Goal: Navigation & Orientation: Find specific page/section

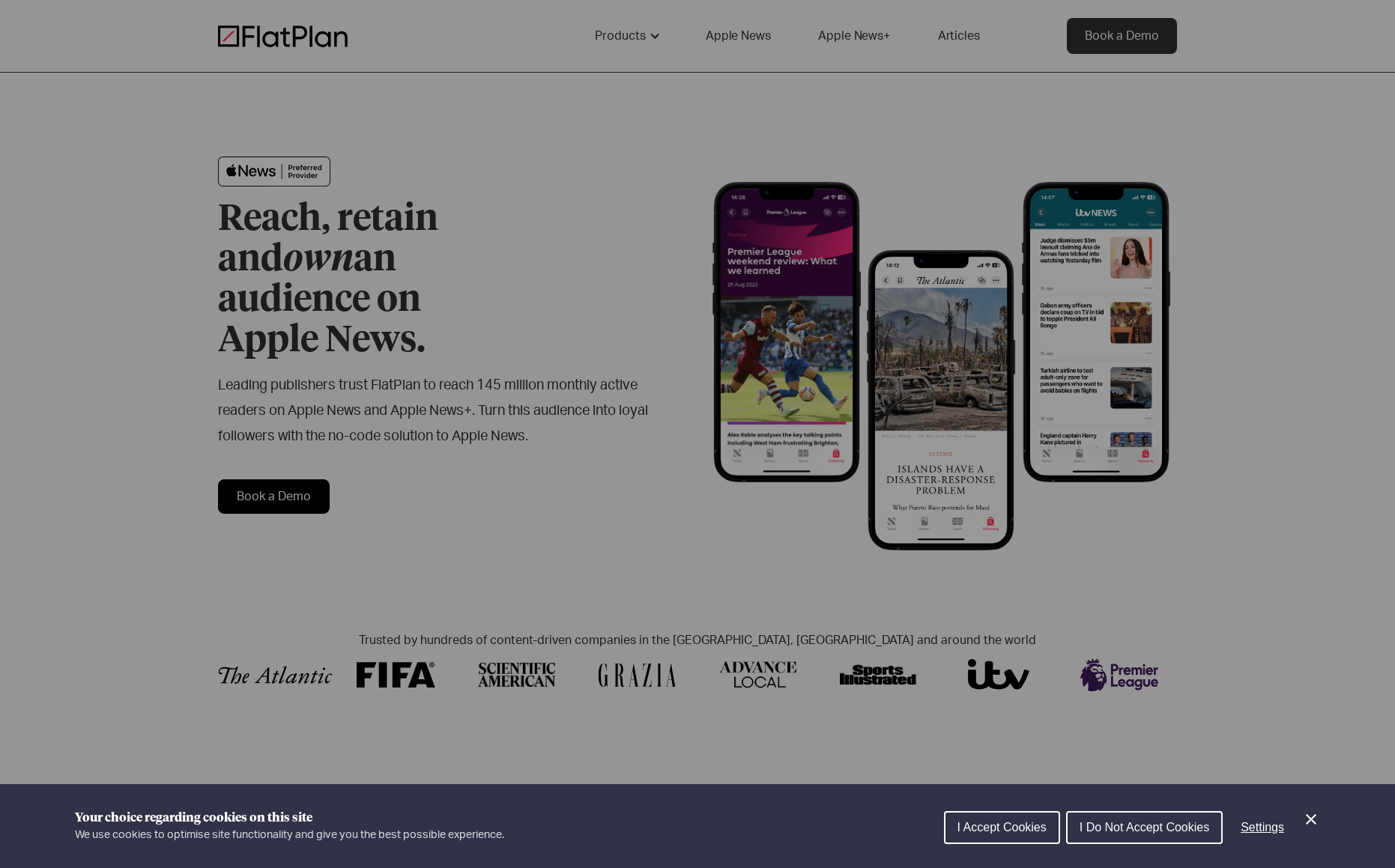
click at [1141, 838] on button "I Do Not Accept Cookies" at bounding box center [1144, 828] width 156 height 33
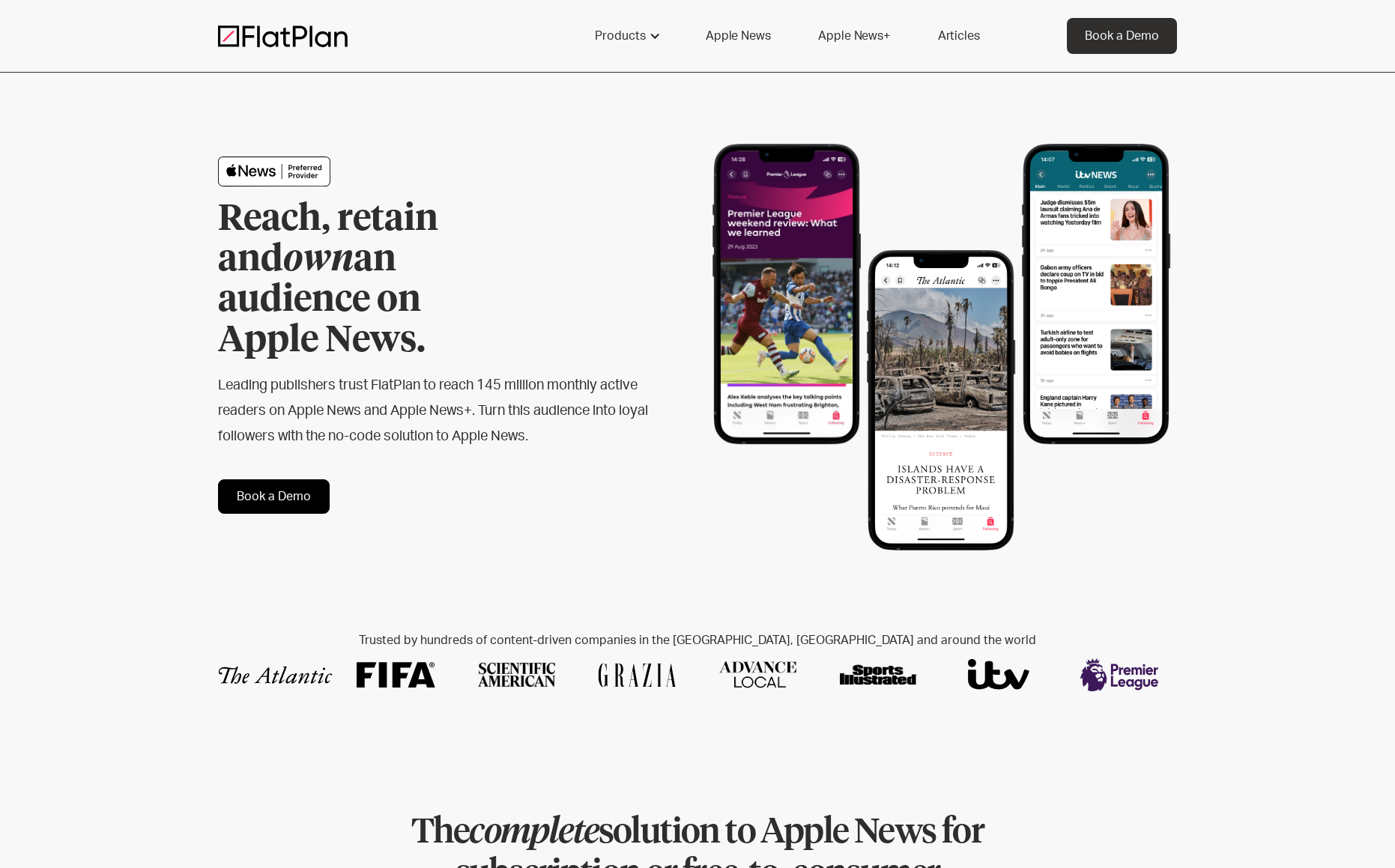
drag, startPoint x: 601, startPoint y: 144, endPoint x: 639, endPoint y: 66, distance: 86.8
click at [601, 143] on div "Reach, retain and own an audience on Apple News. Leading publishers trust FlatP…" at bounding box center [698, 335] width 959 height 525
click at [625, 30] on div "Products" at bounding box center [620, 36] width 51 height 18
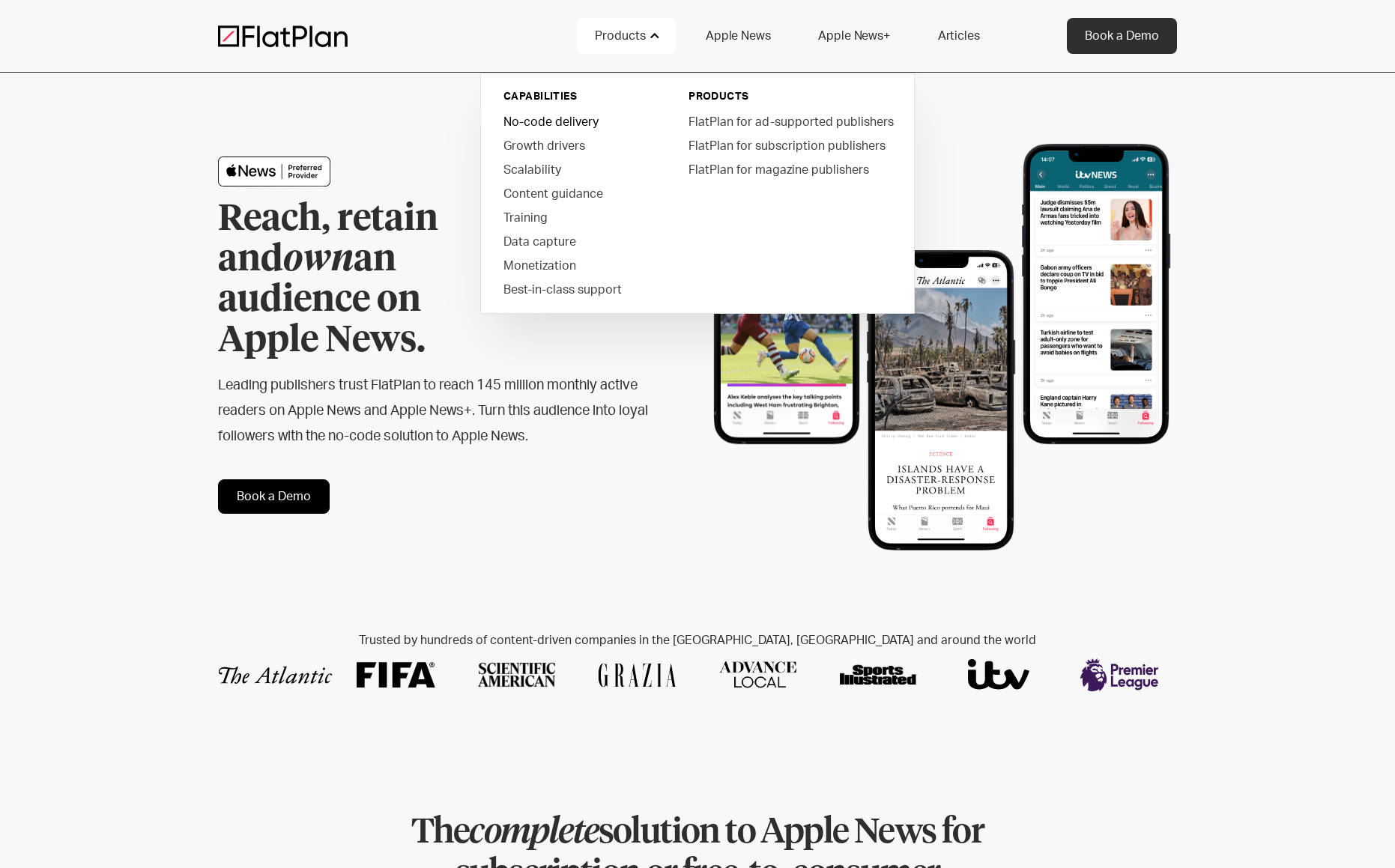
click at [555, 122] on link "No-code delivery" at bounding box center [577, 122] width 170 height 24
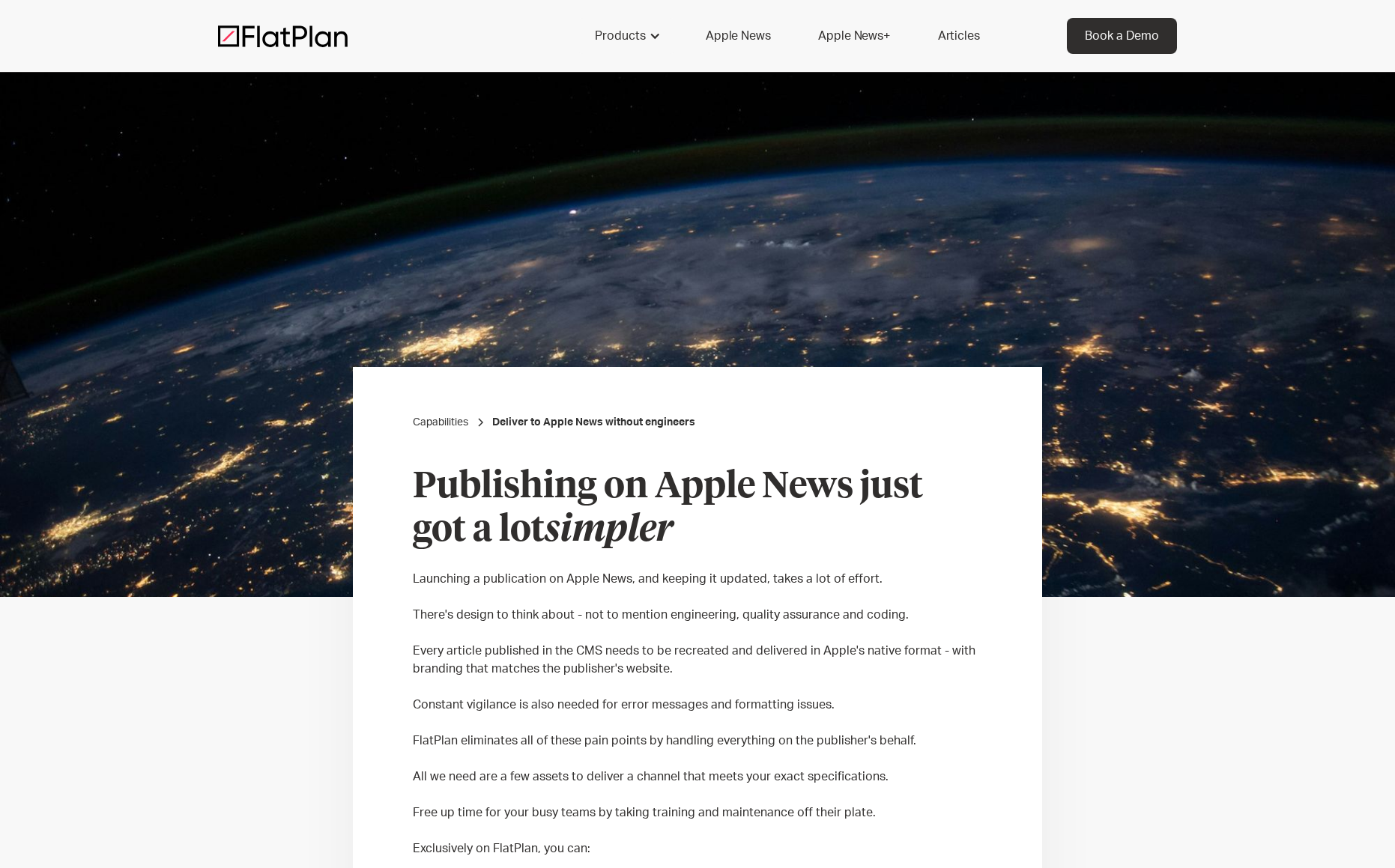
click at [305, 44] on img at bounding box center [283, 36] width 129 height 22
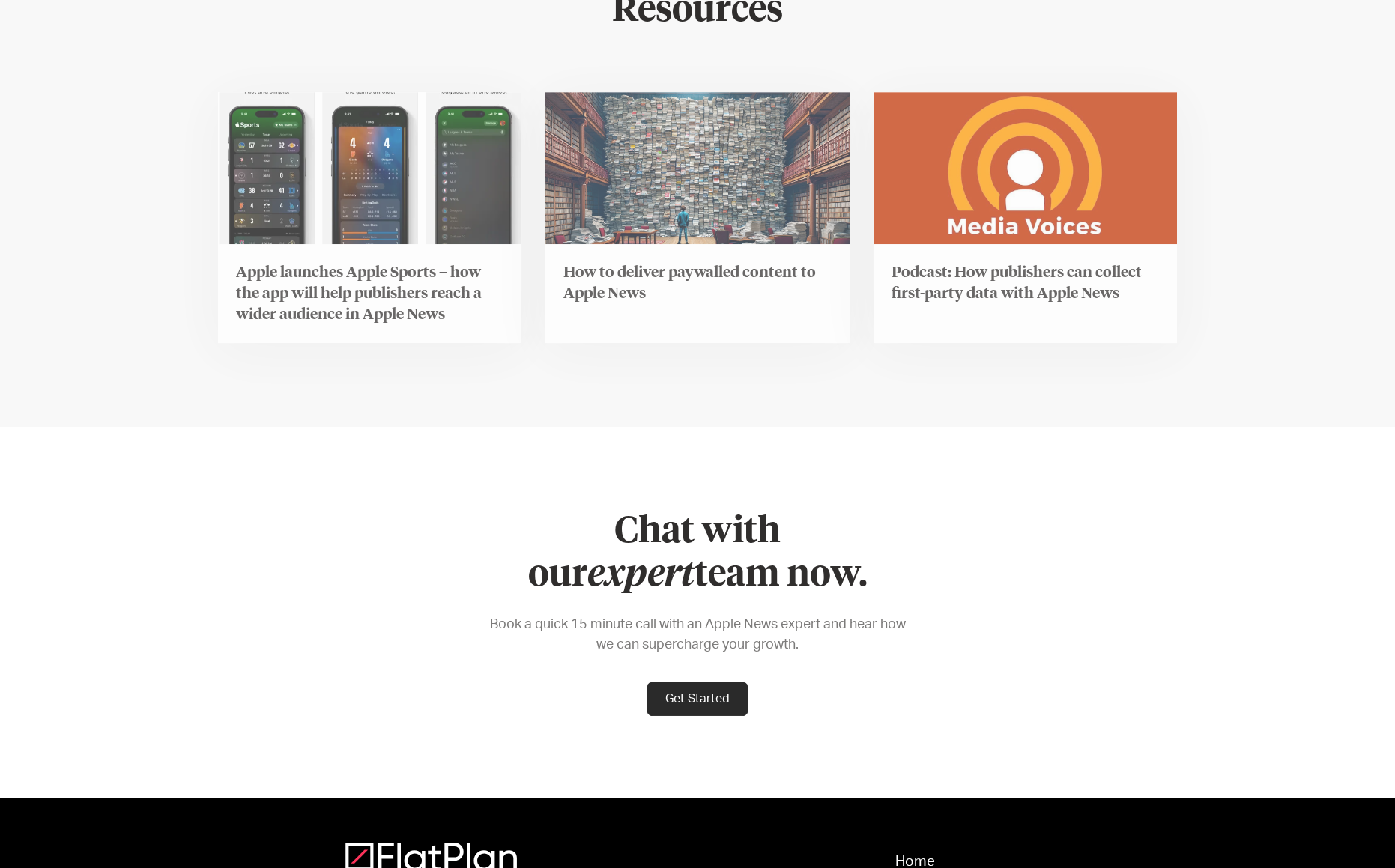
scroll to position [5839, 0]
